Goal: Task Accomplishment & Management: Complete application form

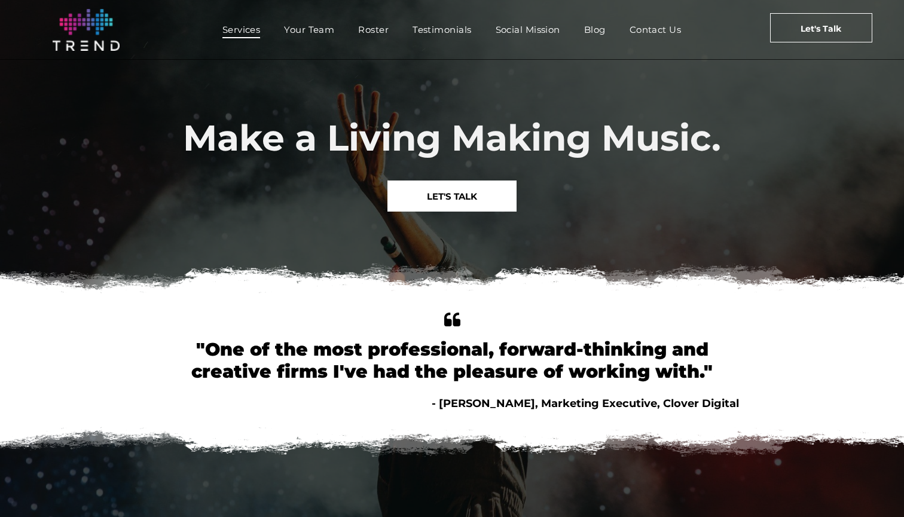
click at [237, 28] on span "Services" at bounding box center [242, 29] width 38 height 17
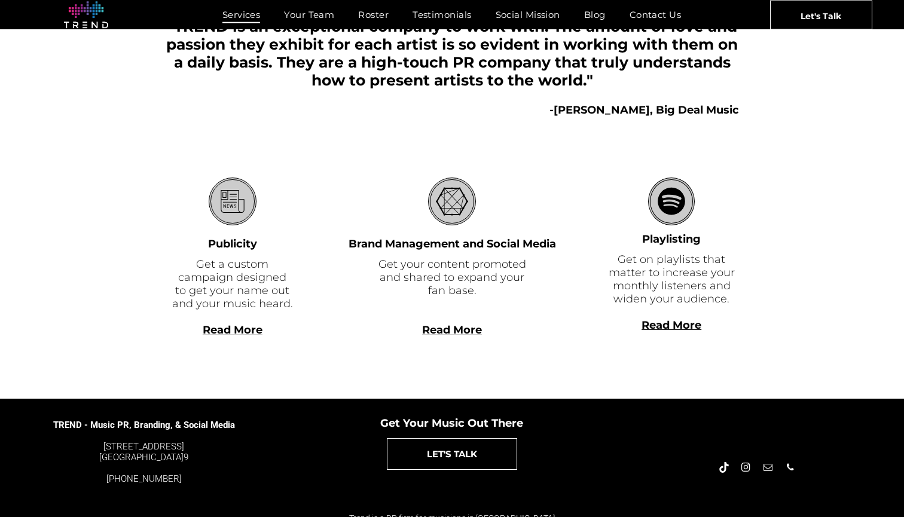
scroll to position [283, 0]
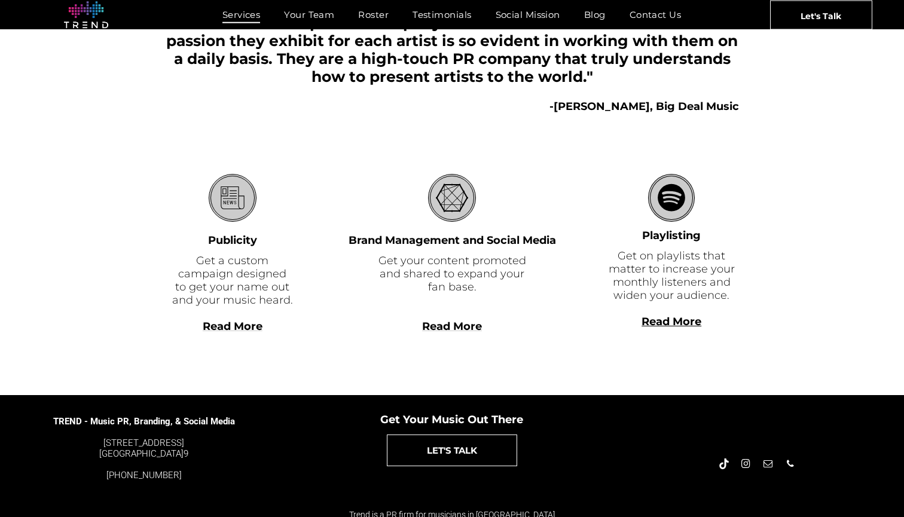
click at [242, 327] on span "Read More" at bounding box center [233, 326] width 60 height 13
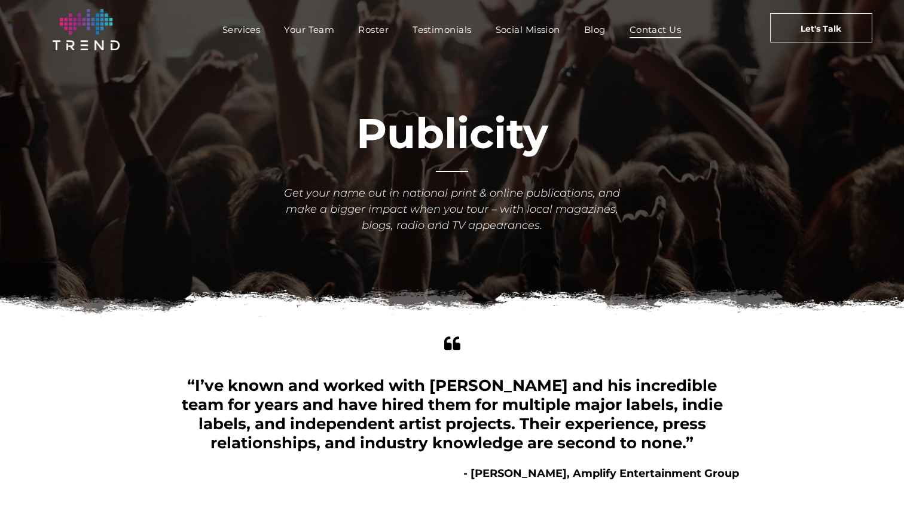
click at [654, 33] on span "Contact Us" at bounding box center [656, 29] width 52 height 17
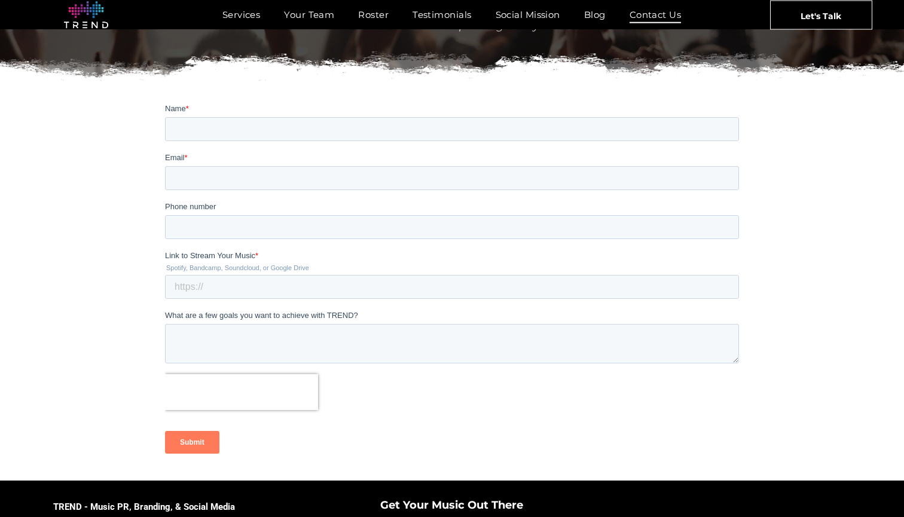
scroll to position [163, 0]
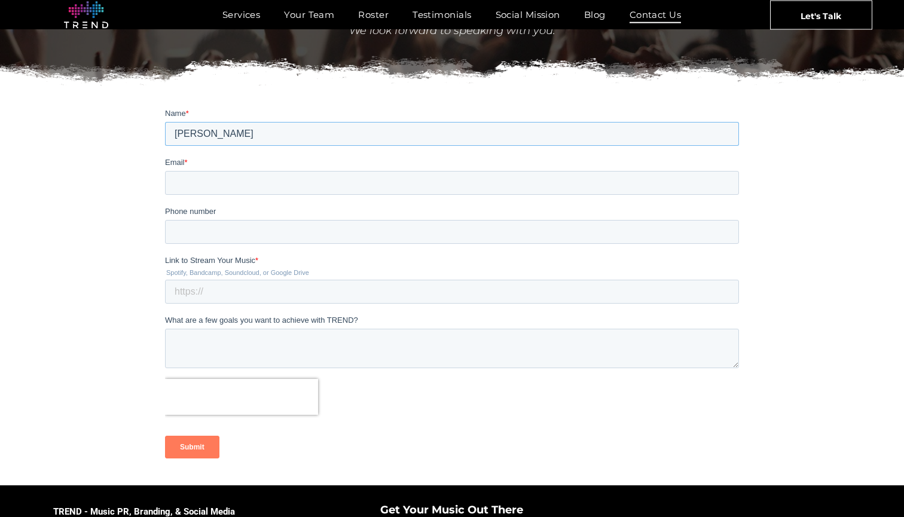
type input "Christoph Götzen"
type input "christoph.goetzen@gmail.com"
click at [321, 295] on input "Link to Stream Your Music *" at bounding box center [452, 292] width 574 height 24
paste input "https://christophgoetzen.bandcamp.com/album/transmission-live-in-new-york"
type input "https://christophgoetzen.bandcamp.com/album/transmission-live-in-new-york"
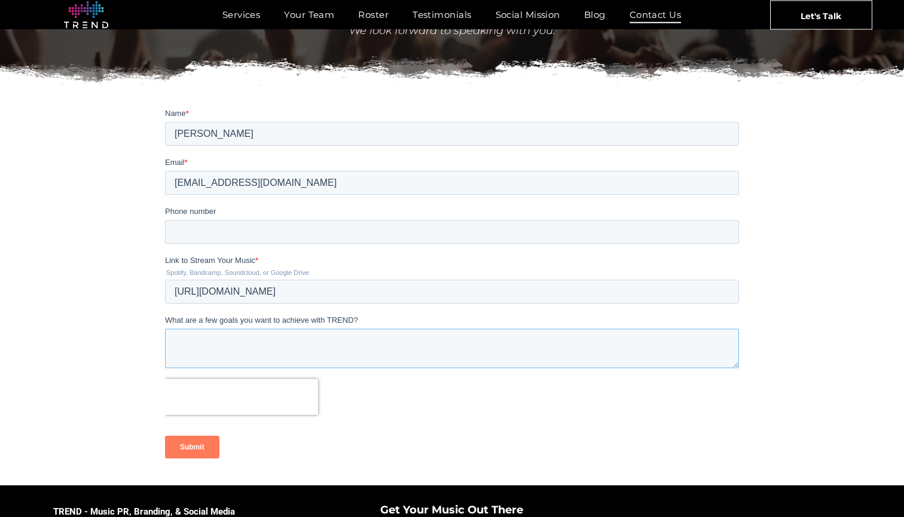
click at [309, 347] on textarea "What are a few goals you want to achieve with TREND?" at bounding box center [452, 348] width 574 height 39
type textarea "T"
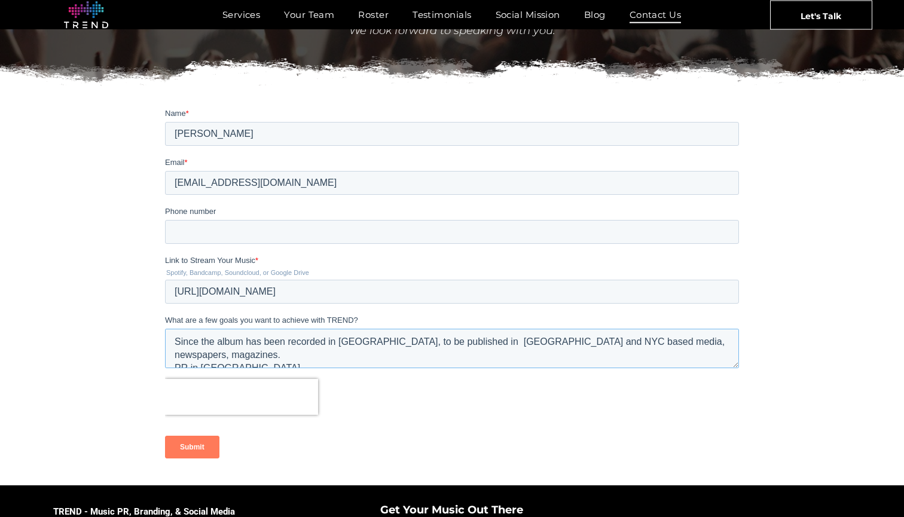
click at [174, 353] on textarea "Since the album has been recorded in NYC, to be published in US and NYC based m…" at bounding box center [452, 348] width 574 height 39
click at [293, 350] on textarea "Since the album has been recorded in NYC, to be published in US and NYC based m…" at bounding box center [452, 348] width 574 height 39
click at [448, 342] on textarea "Since the album has been recorded in NYC, to be published in US and NYC based m…" at bounding box center [452, 348] width 574 height 39
type textarea "Since the album has been recorded in NYC, to be published in US and NYC based m…"
click at [193, 449] on input "Submit" at bounding box center [192, 447] width 54 height 23
